Goal: Information Seeking & Learning: Learn about a topic

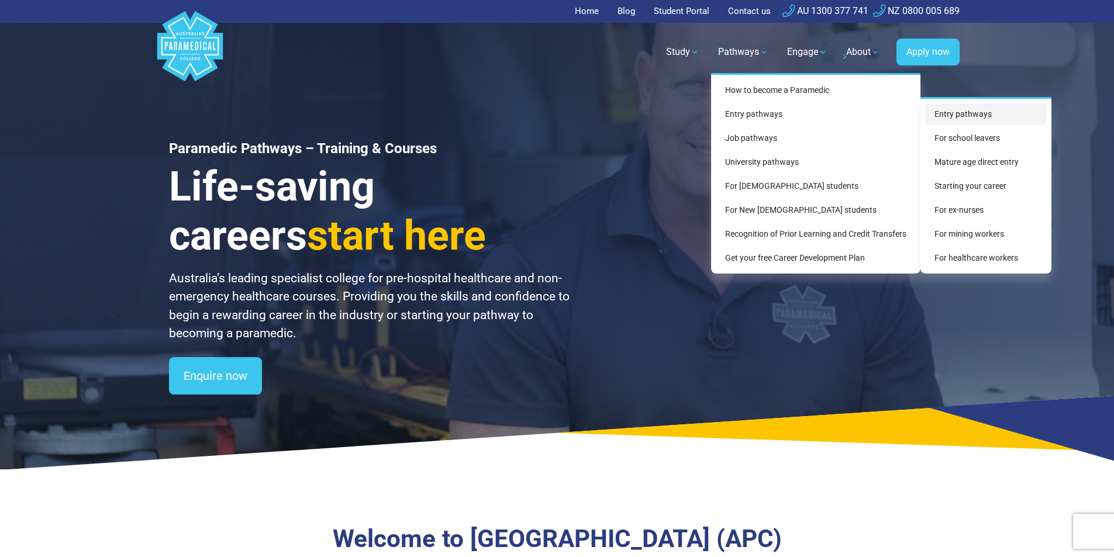
click at [944, 118] on link "Entry pathways" at bounding box center [986, 115] width 122 height 22
